Goal: Task Accomplishment & Management: Manage account settings

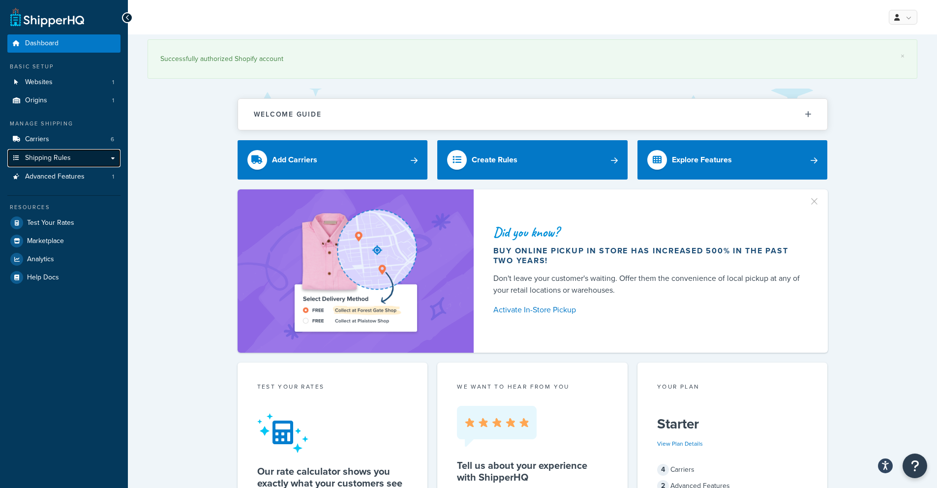
click at [36, 159] on span "Shipping Rules" at bounding box center [48, 158] width 46 height 8
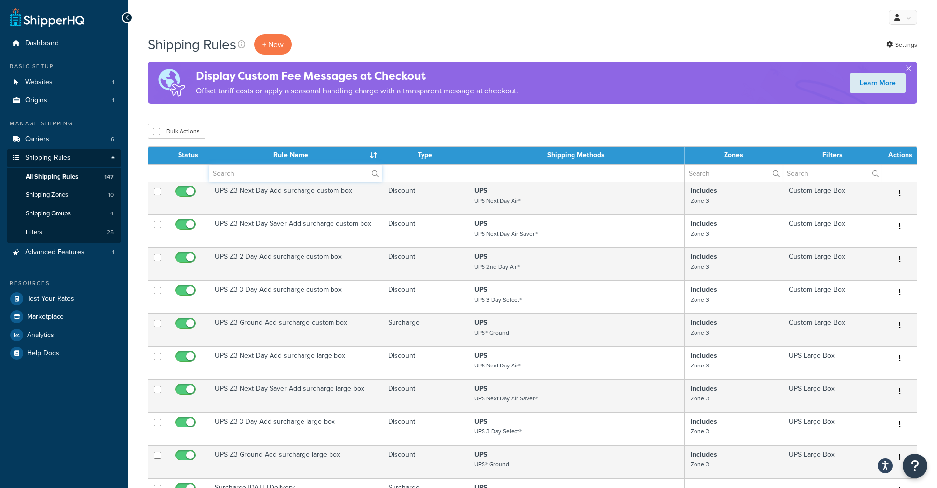
click at [247, 173] on input "text" at bounding box center [295, 173] width 173 height 17
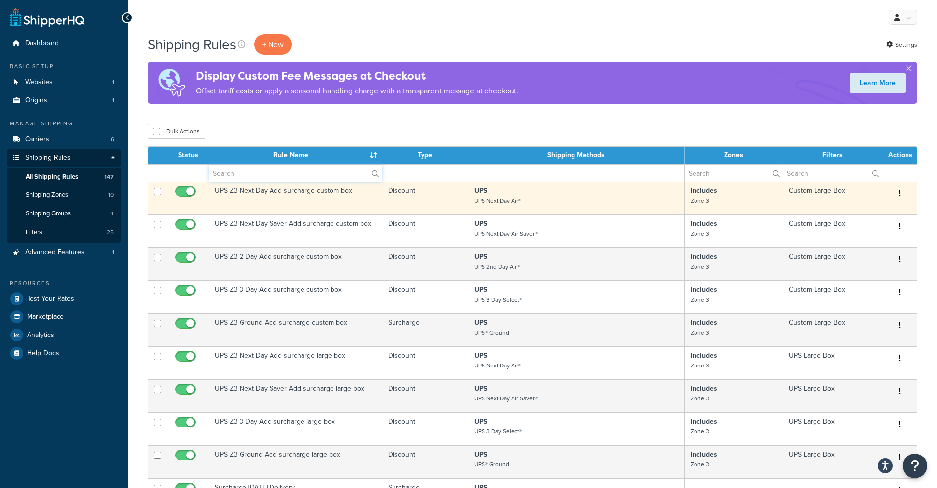
type input "hide"
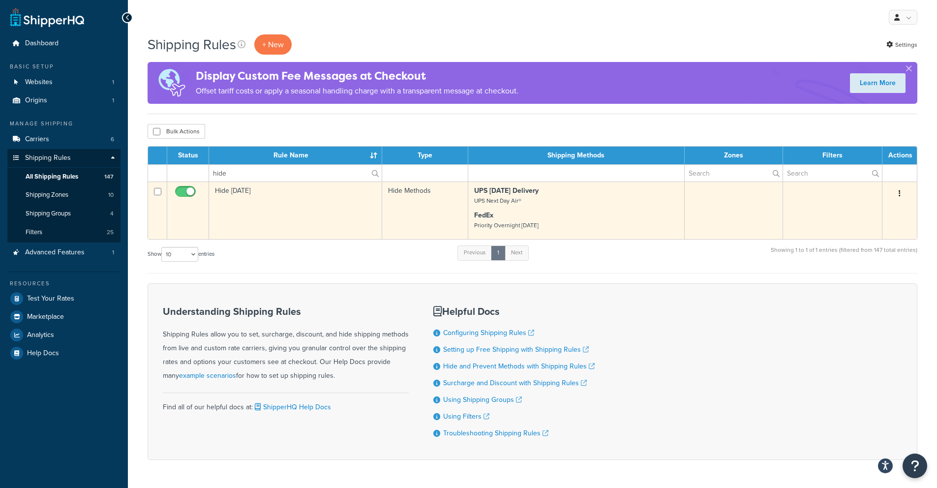
click at [188, 195] on input "checkbox" at bounding box center [186, 194] width 27 height 12
checkbox input "false"
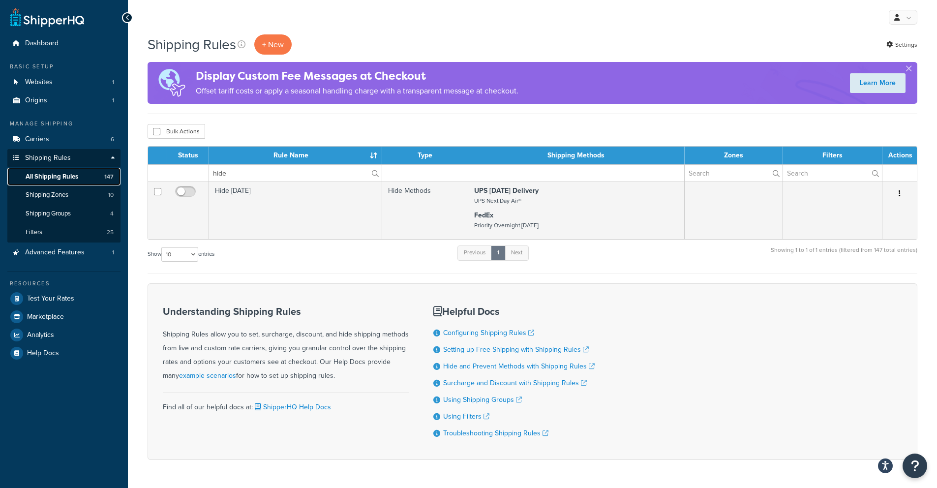
click at [68, 175] on span "All Shipping Rules" at bounding box center [52, 177] width 53 height 8
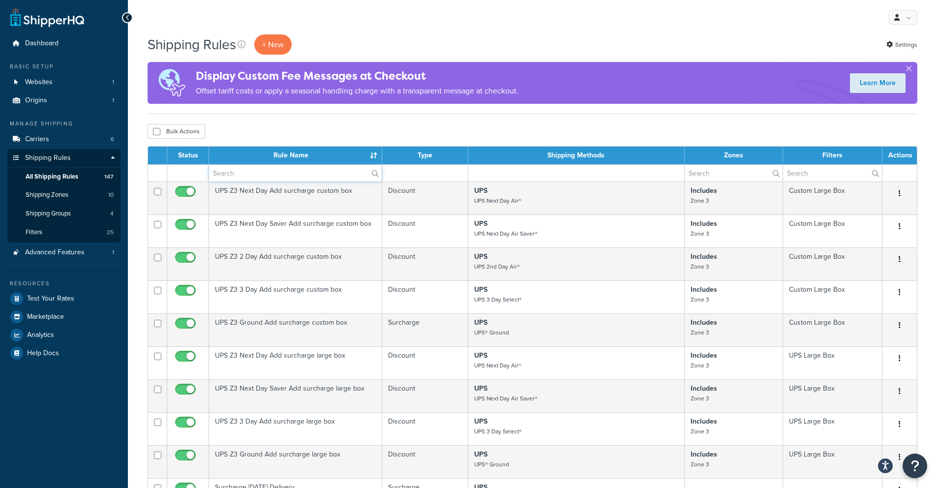
click at [270, 175] on input "text" at bounding box center [295, 173] width 173 height 17
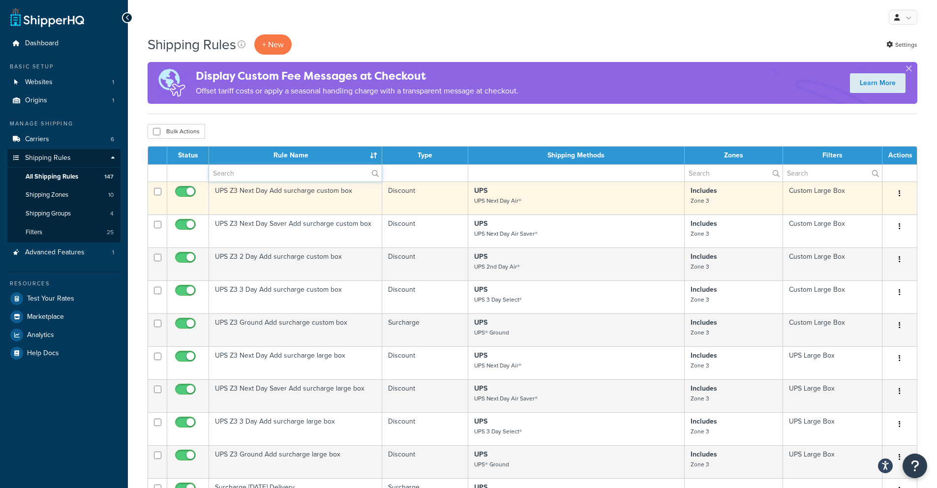
type input "hide"
